Goal: Find specific page/section: Find specific page/section

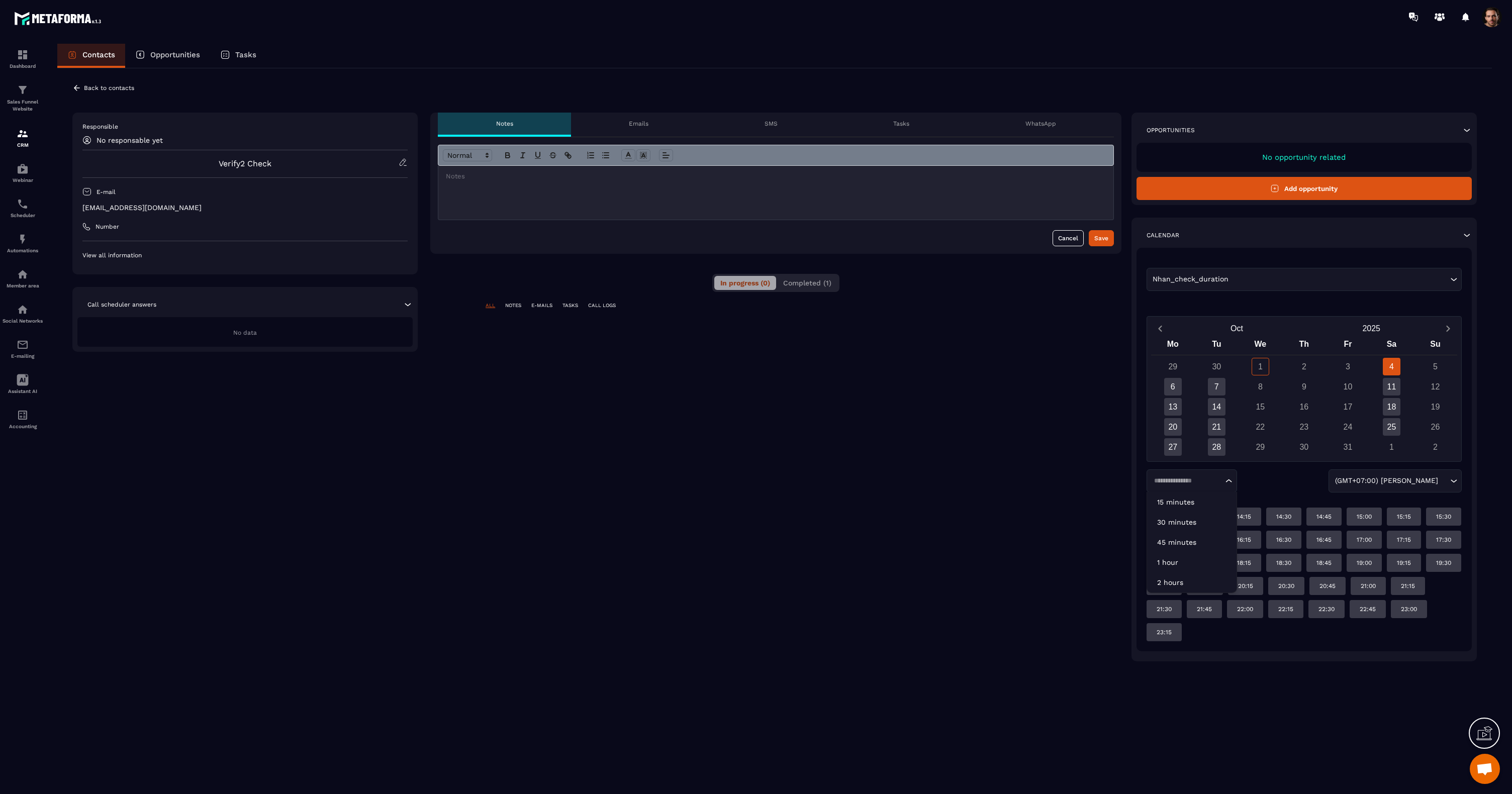
click at [1196, 483] on input "Search for option" at bounding box center [1186, 481] width 72 height 10
click at [1181, 505] on p "15 minutes" at bounding box center [1191, 502] width 69 height 10
click at [1193, 475] on div "15 minutes Loading..." at bounding box center [1192, 481] width 91 height 23
click at [1184, 519] on p "30 minutes" at bounding box center [1191, 522] width 69 height 10
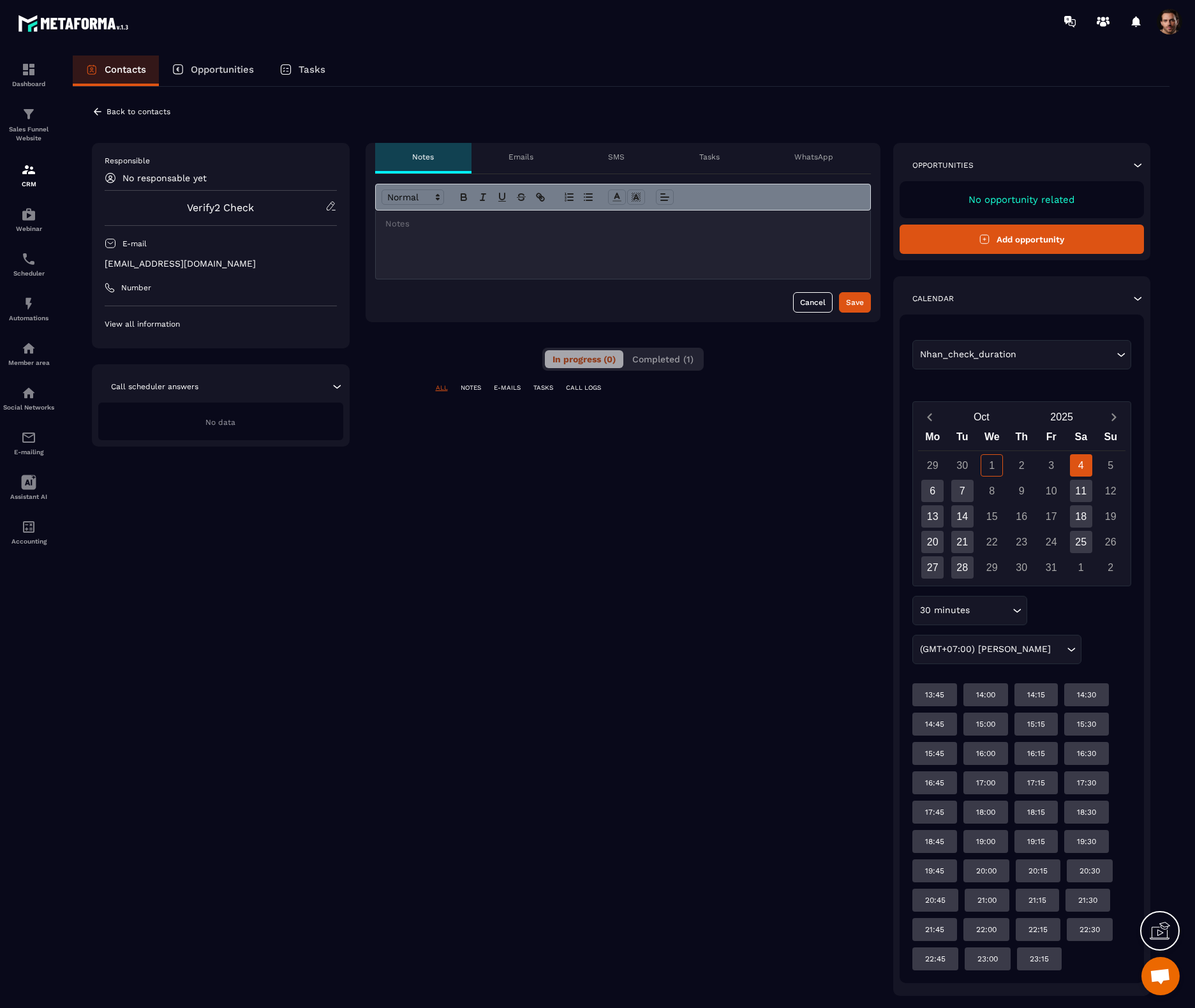
click at [973, 615] on input "Search for option" at bounding box center [991, 611] width 37 height 14
click at [969, 642] on p "15 minutes" at bounding box center [970, 638] width 88 height 13
click at [481, 619] on div "**********" at bounding box center [623, 569] width 515 height 853
